Goal: Task Accomplishment & Management: Use online tool/utility

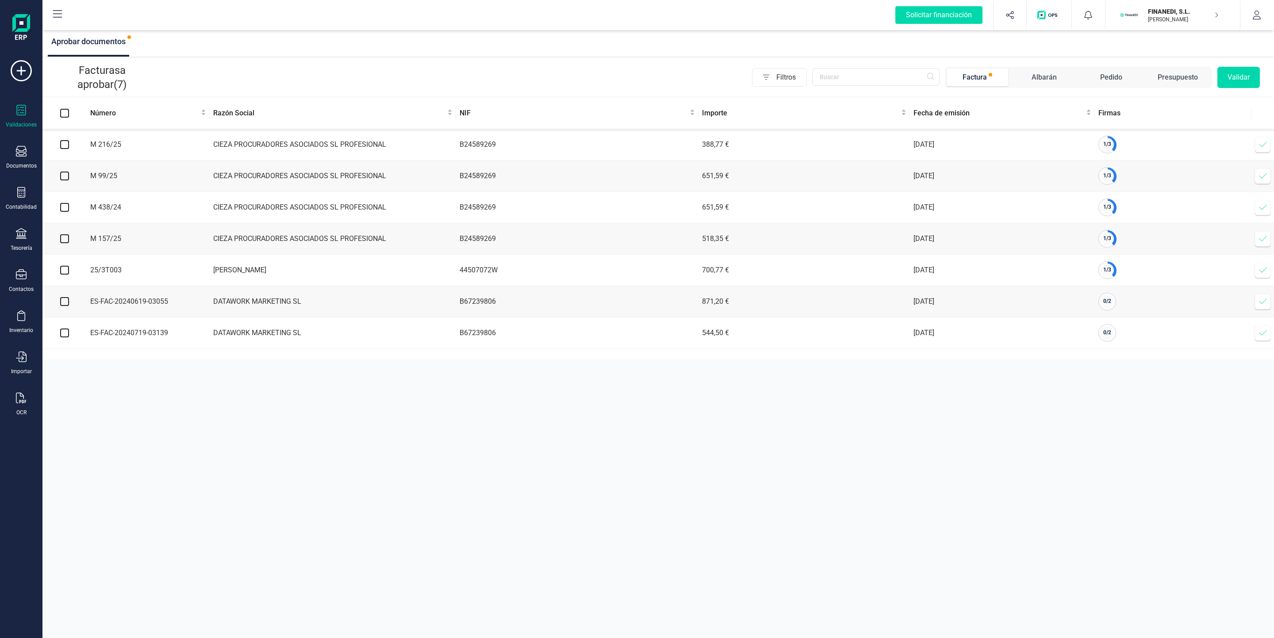
click at [1256, 146] on span at bounding box center [1263, 145] width 18 height 18
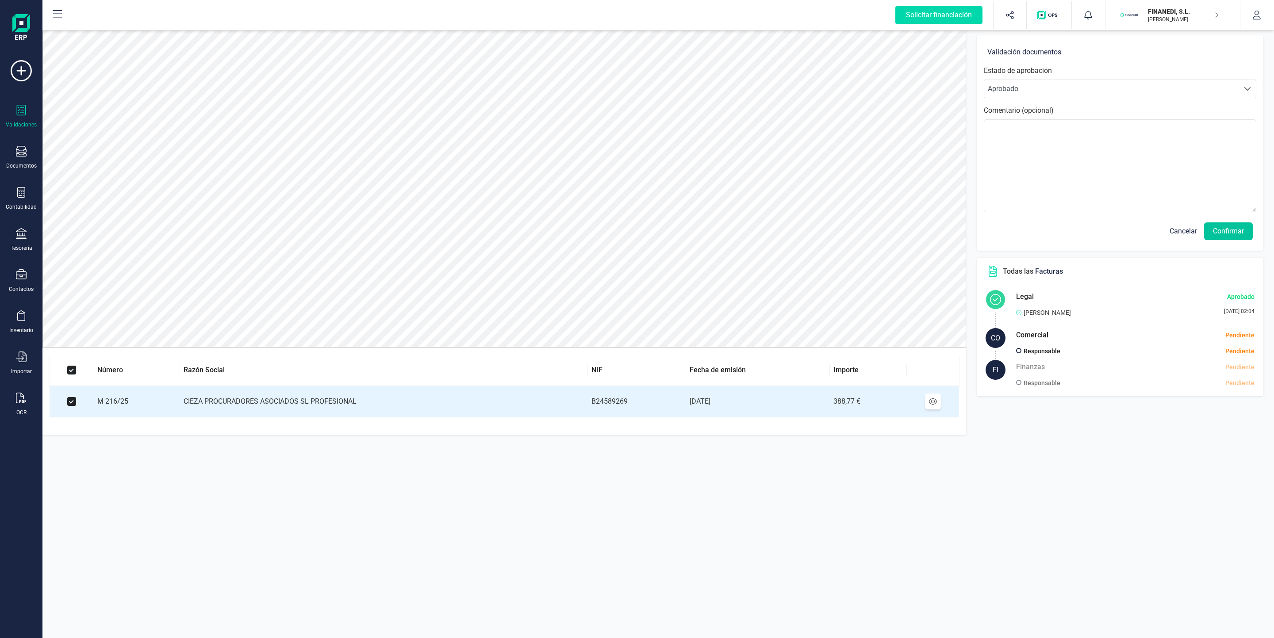
click at [1231, 234] on button "Confirmar" at bounding box center [1228, 232] width 49 height 18
click at [1224, 231] on button "Confirmar" at bounding box center [1228, 232] width 49 height 18
click at [11, 110] on div "Validaciones" at bounding box center [21, 116] width 35 height 23
